Goal: Task Accomplishment & Management: Manage account settings

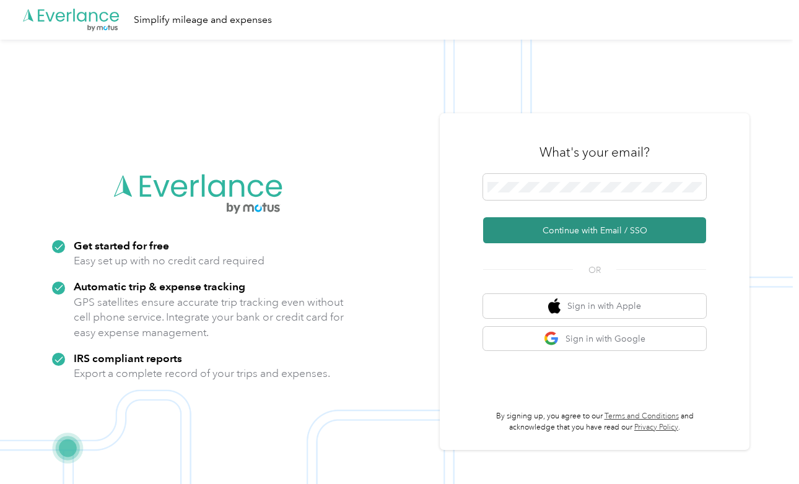
click at [587, 232] on button "Continue with Email / SSO" at bounding box center [594, 230] width 223 height 26
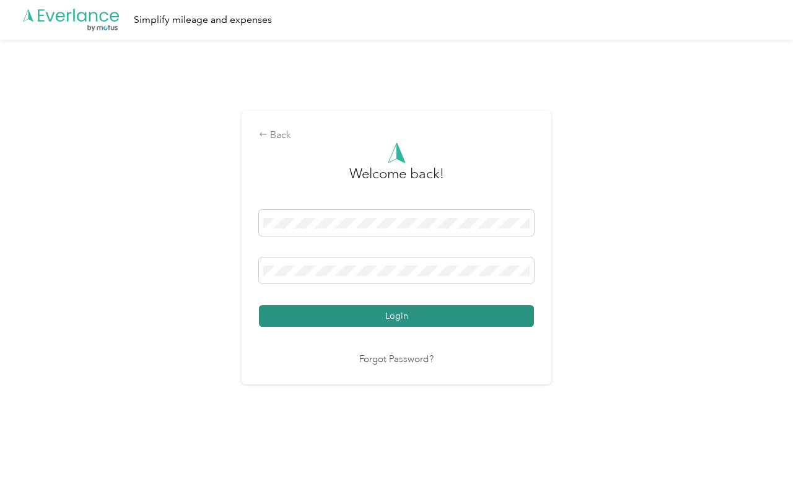
click at [380, 317] on button "Login" at bounding box center [396, 316] width 275 height 22
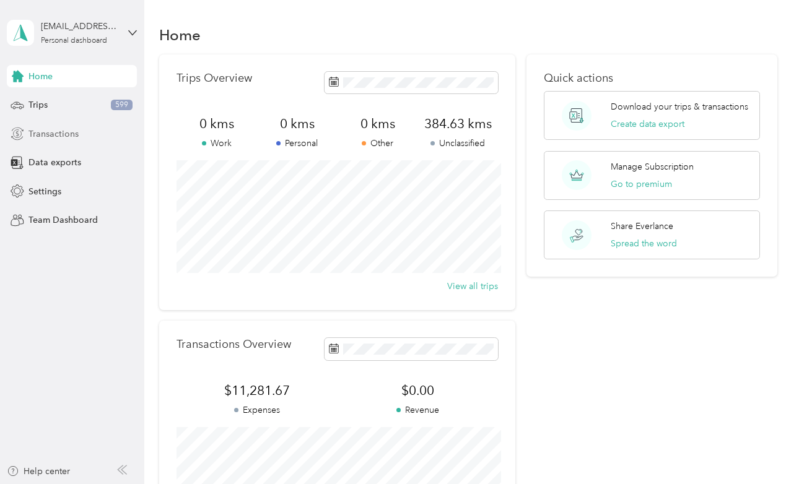
click at [64, 139] on span "Transactions" at bounding box center [53, 134] width 50 height 13
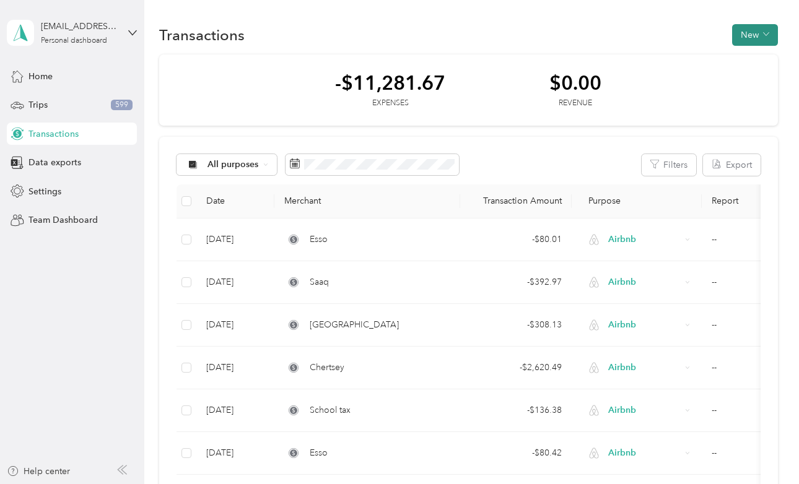
click at [767, 30] on button "New" at bounding box center [755, 35] width 46 height 22
click at [763, 53] on span "Expense" at bounding box center [757, 58] width 33 height 13
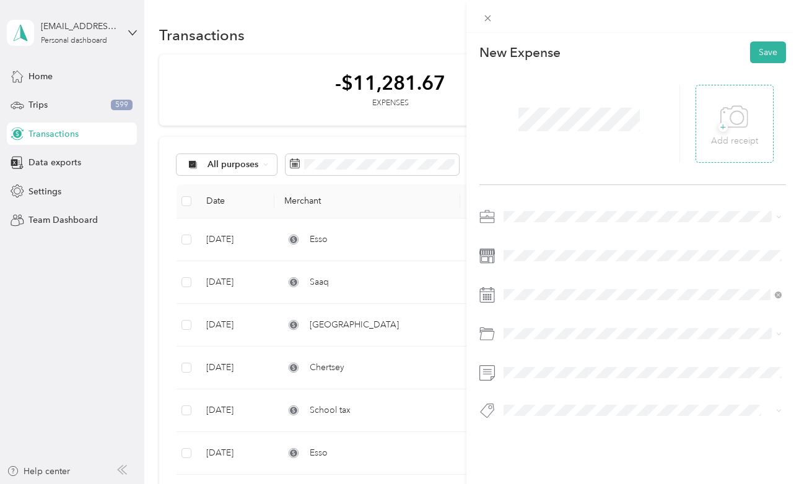
click at [723, 123] on span "+" at bounding box center [722, 127] width 9 height 9
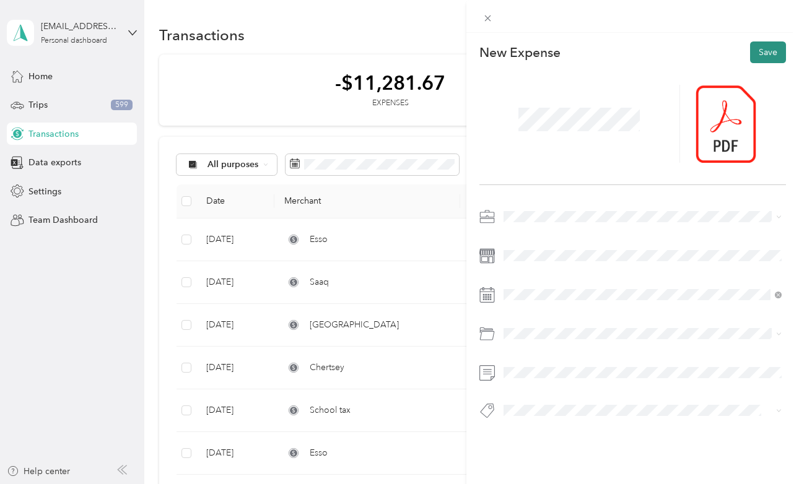
click at [768, 48] on button "Save" at bounding box center [768, 52] width 36 height 22
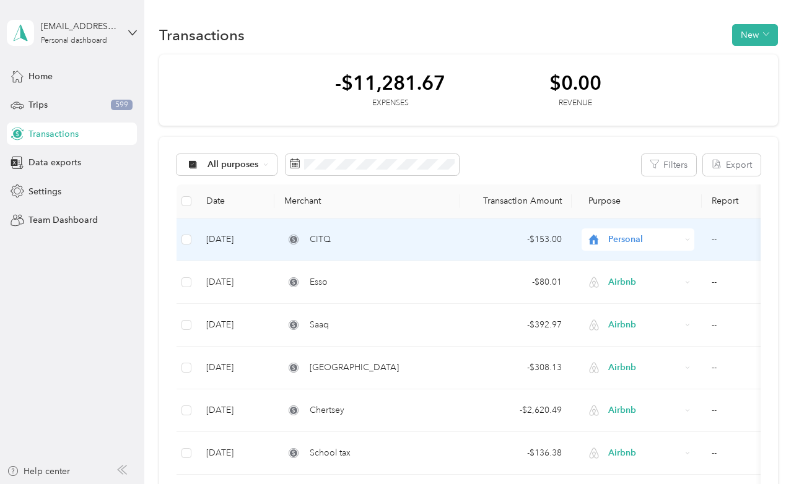
click at [630, 240] on span "Personal" at bounding box center [644, 240] width 72 height 14
click at [627, 261] on span "Work" at bounding box center [649, 262] width 74 height 13
click at [624, 232] on div "Work" at bounding box center [637, 239] width 113 height 22
click at [623, 306] on span "Airbnb" at bounding box center [649, 306] width 74 height 13
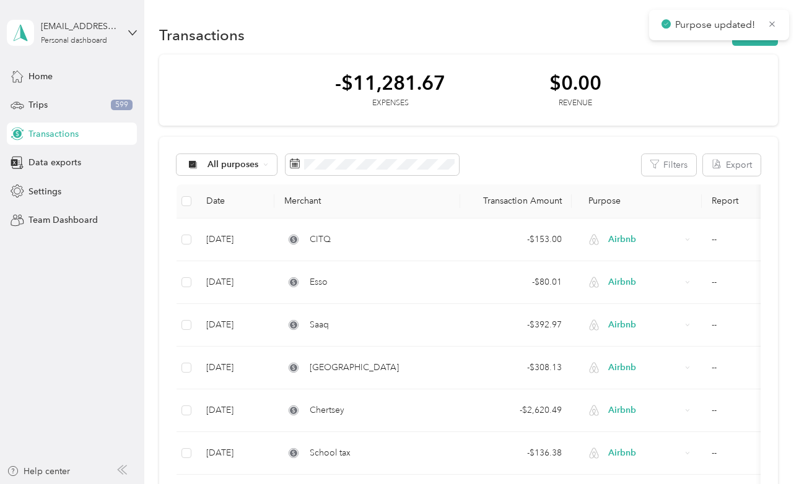
click at [501, 47] on div "Transactions New" at bounding box center [468, 35] width 618 height 26
